Goal: Transaction & Acquisition: Purchase product/service

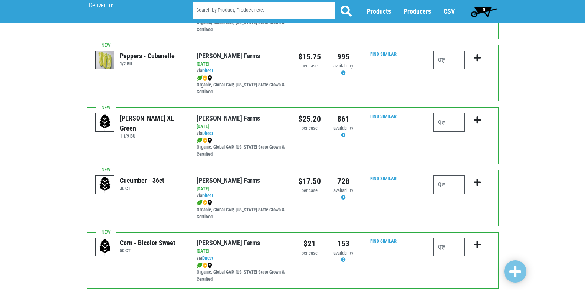
scroll to position [1002, 0]
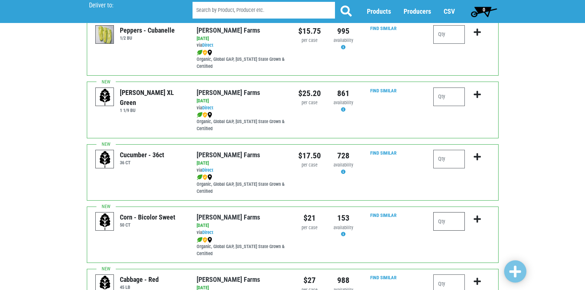
click at [439, 220] on input "number" at bounding box center [449, 221] width 32 height 19
type input "12"
click at [472, 217] on button "submit" at bounding box center [477, 223] width 17 height 23
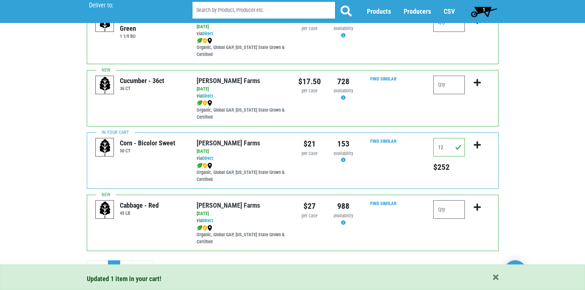
scroll to position [1084, 0]
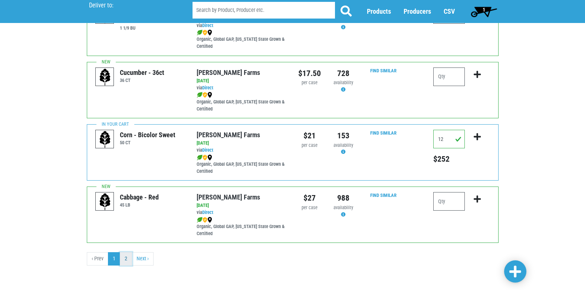
click at [125, 259] on link "2" at bounding box center [126, 258] width 12 height 13
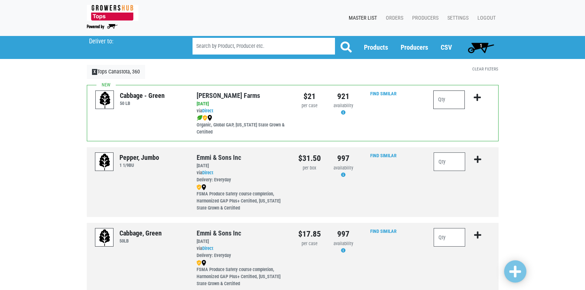
click at [446, 100] on input "number" at bounding box center [449, 100] width 32 height 19
type input "1"
click at [476, 98] on icon "submit" at bounding box center [477, 98] width 7 height 8
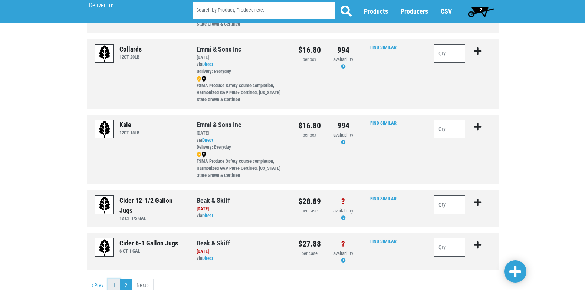
click at [115, 288] on link "1" at bounding box center [114, 285] width 12 height 13
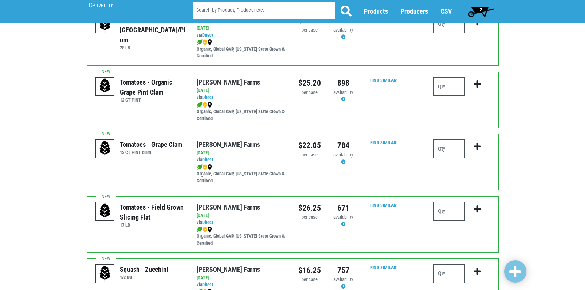
scroll to position [334, 0]
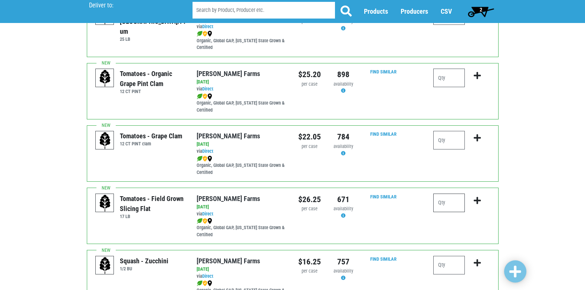
click at [451, 204] on input "number" at bounding box center [449, 203] width 32 height 19
type input "2"
type input "1"
click at [475, 200] on icon "submit" at bounding box center [477, 201] width 7 height 8
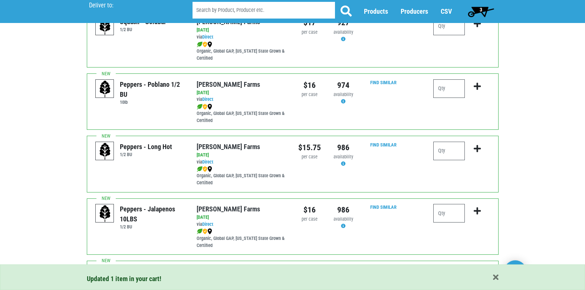
scroll to position [705, 0]
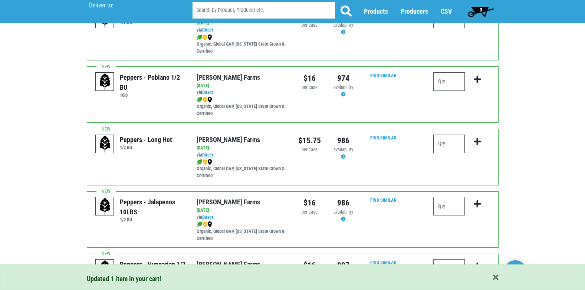
click at [449, 138] on input "number" at bounding box center [449, 144] width 32 height 19
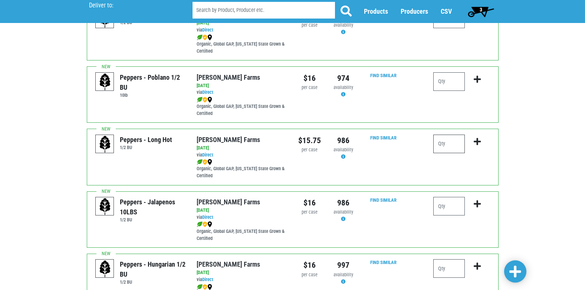
type input "3"
type input "2"
click at [478, 143] on icon "submit" at bounding box center [477, 142] width 7 height 8
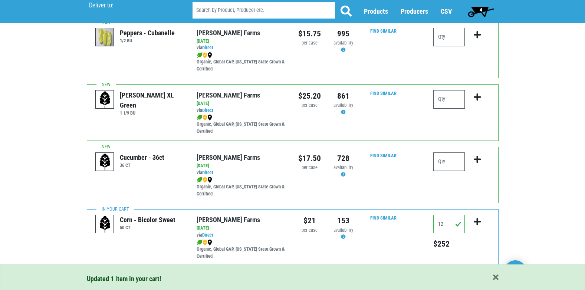
scroll to position [1002, 0]
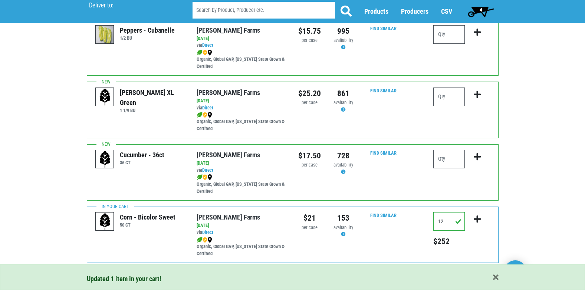
click at [479, 13] on span "4" at bounding box center [481, 11] width 33 height 15
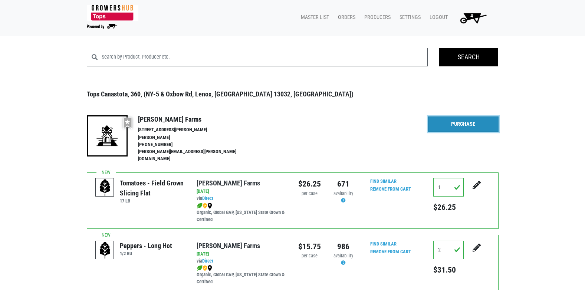
click at [457, 125] on link "Purchase" at bounding box center [463, 125] width 70 height 16
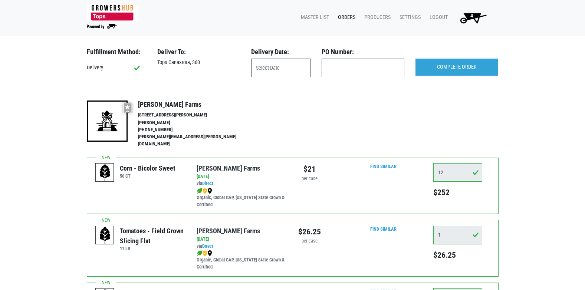
click at [304, 67] on input "text" at bounding box center [280, 68] width 59 height 19
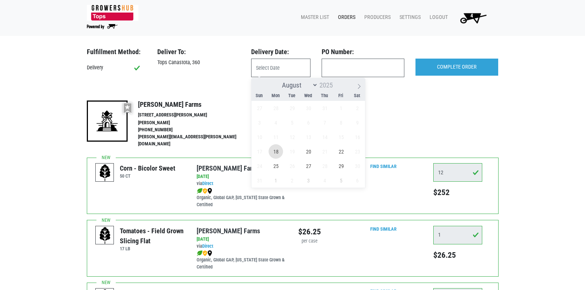
click at [278, 151] on span "18" at bounding box center [276, 151] width 14 height 14
type input "[DATE]"
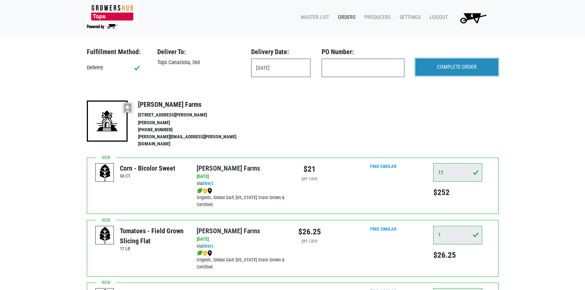
click at [454, 70] on input "COMPLETE ORDER" at bounding box center [457, 67] width 83 height 17
